Goal: Check status: Check status

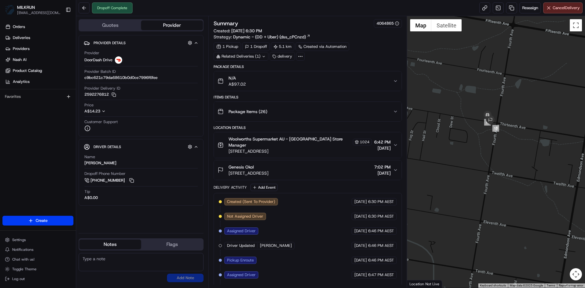
drag, startPoint x: 484, startPoint y: 76, endPoint x: 511, endPoint y: 204, distance: 129.8
click at [511, 204] on div at bounding box center [496, 151] width 178 height 271
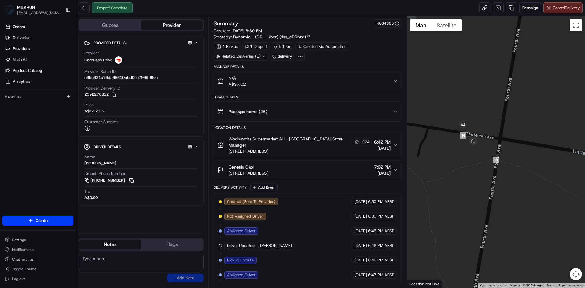
drag, startPoint x: 475, startPoint y: 97, endPoint x: 473, endPoint y: 200, distance: 103.6
click at [473, 200] on div at bounding box center [496, 151] width 178 height 271
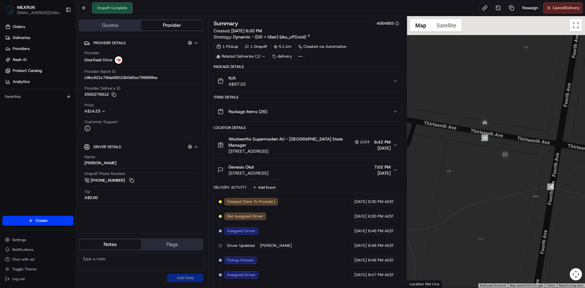
drag, startPoint x: 471, startPoint y: 126, endPoint x: 501, endPoint y: 184, distance: 65.1
click at [501, 184] on div at bounding box center [496, 151] width 178 height 271
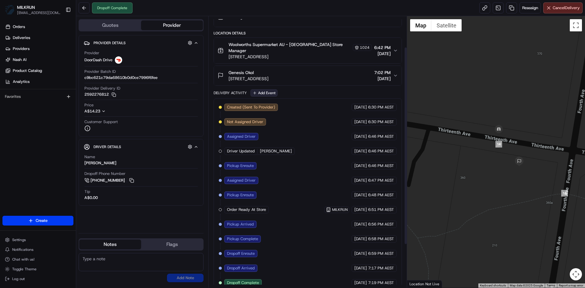
scroll to position [101, 0]
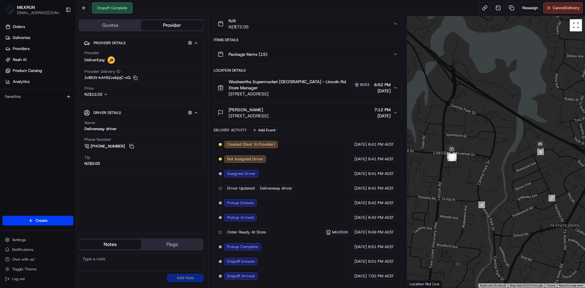
scroll to position [67, 0]
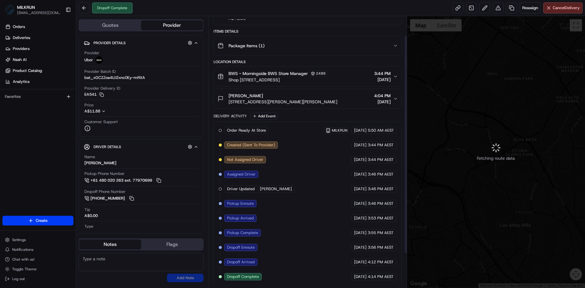
scroll to position [67, 0]
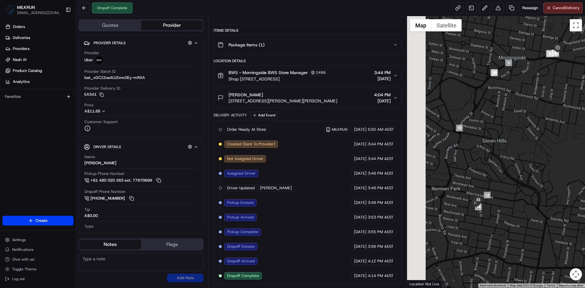
drag, startPoint x: 485, startPoint y: 229, endPoint x: 524, endPoint y: 188, distance: 57.1
click at [524, 188] on div at bounding box center [496, 151] width 178 height 271
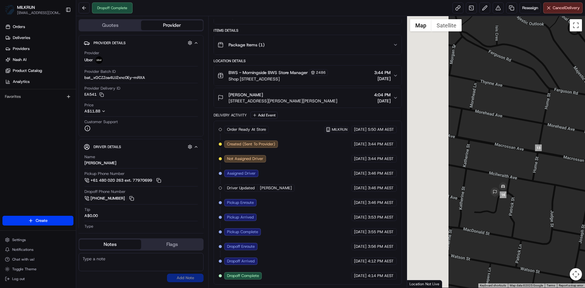
drag, startPoint x: 449, startPoint y: 197, endPoint x: 513, endPoint y: 209, distance: 65.1
click at [513, 209] on div at bounding box center [496, 151] width 178 height 271
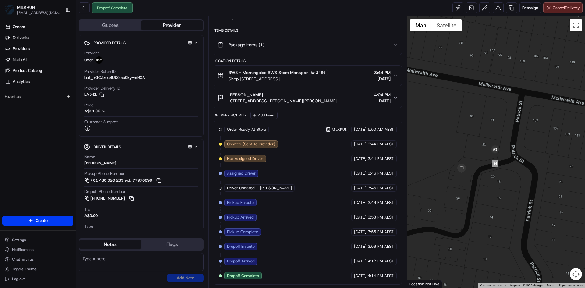
drag, startPoint x: 479, startPoint y: 203, endPoint x: 490, endPoint y: 201, distance: 11.1
click at [490, 201] on div at bounding box center [496, 151] width 178 height 271
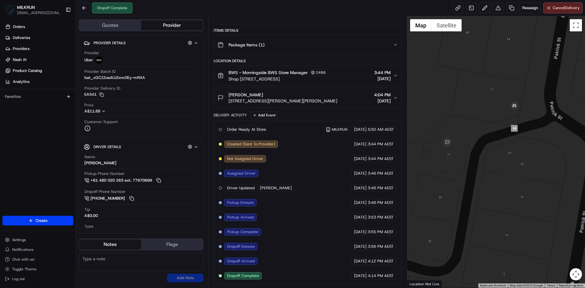
drag, startPoint x: 524, startPoint y: 198, endPoint x: 539, endPoint y: 193, distance: 16.5
click at [539, 193] on div at bounding box center [496, 151] width 178 height 271
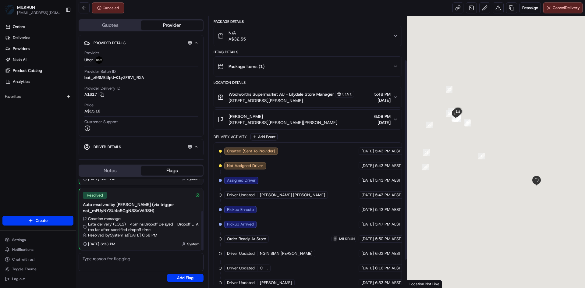
scroll to position [96, 0]
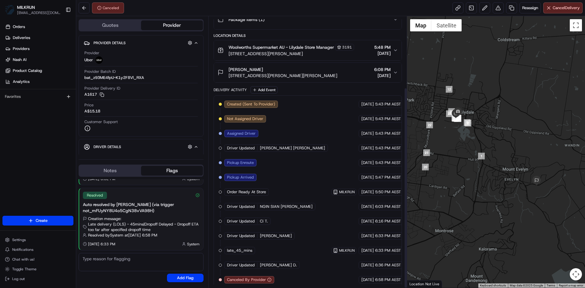
scroll to position [96, 0]
